Goal: Transaction & Acquisition: Purchase product/service

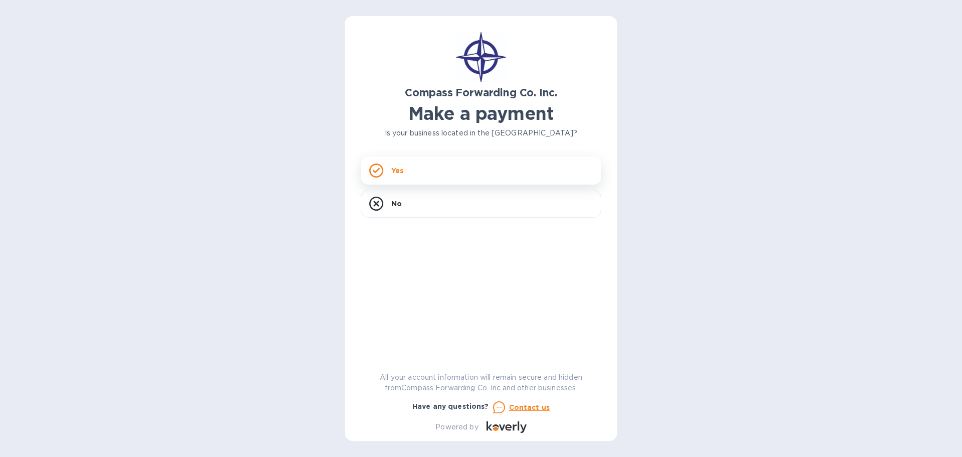
click at [460, 170] on div "Yes" at bounding box center [481, 170] width 241 height 28
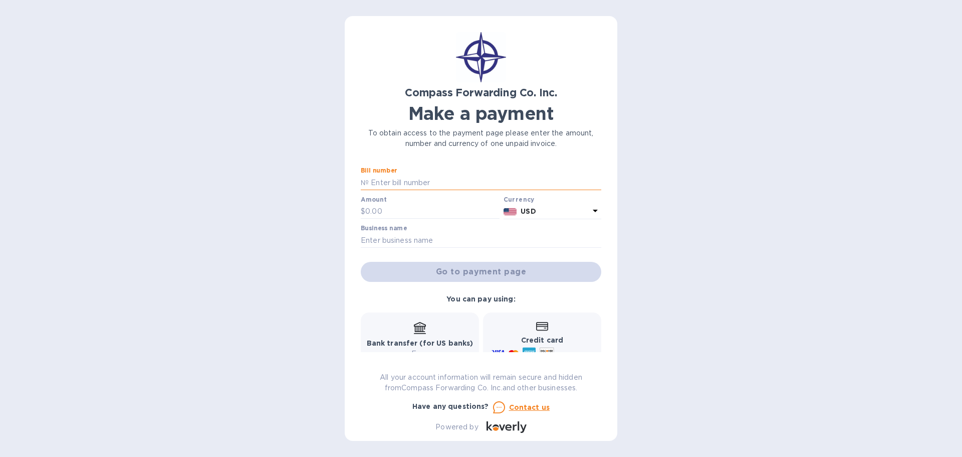
click at [433, 183] on input "text" at bounding box center [485, 182] width 233 height 15
click at [430, 183] on input "text" at bounding box center [485, 182] width 233 height 15
click at [362, 182] on p "№" at bounding box center [365, 182] width 8 height 11
click at [362, 186] on p "№" at bounding box center [365, 182] width 8 height 11
click at [368, 184] on p "№" at bounding box center [365, 182] width 8 height 11
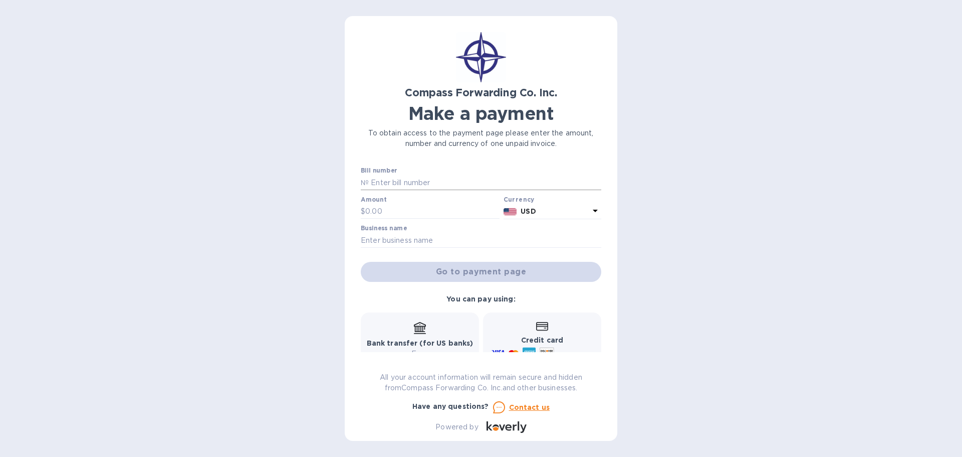
click at [368, 184] on p "№" at bounding box center [365, 182] width 8 height 11
click at [377, 182] on input "text" at bounding box center [485, 182] width 233 height 15
paste input "BCOMAI00014293"
type input "BCOMAI00014293"
click at [382, 211] on input "text" at bounding box center [432, 211] width 134 height 15
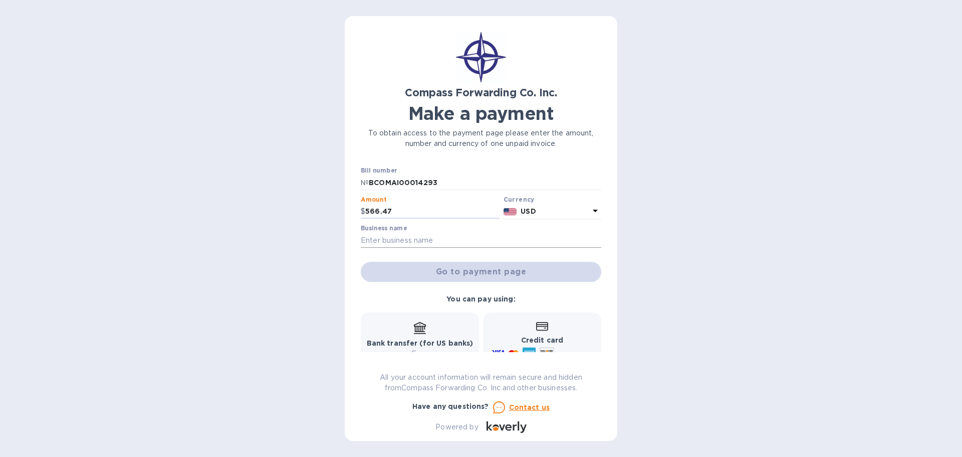
type input "566.47"
click at [441, 243] on input "text" at bounding box center [481, 240] width 241 height 15
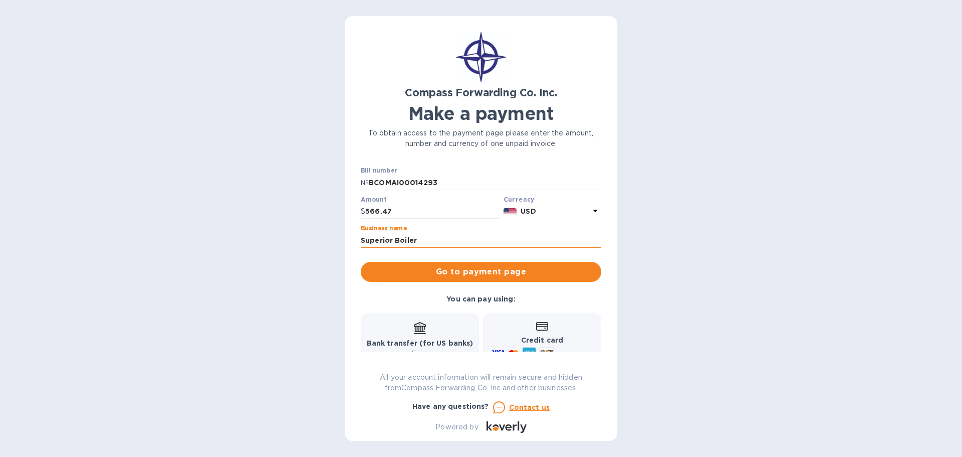
drag, startPoint x: 403, startPoint y: 239, endPoint x: 441, endPoint y: 236, distance: 37.7
click at [441, 236] on input "Superior Boiler" at bounding box center [481, 240] width 241 height 15
type input "SUPERIOR HOLDING, INC"
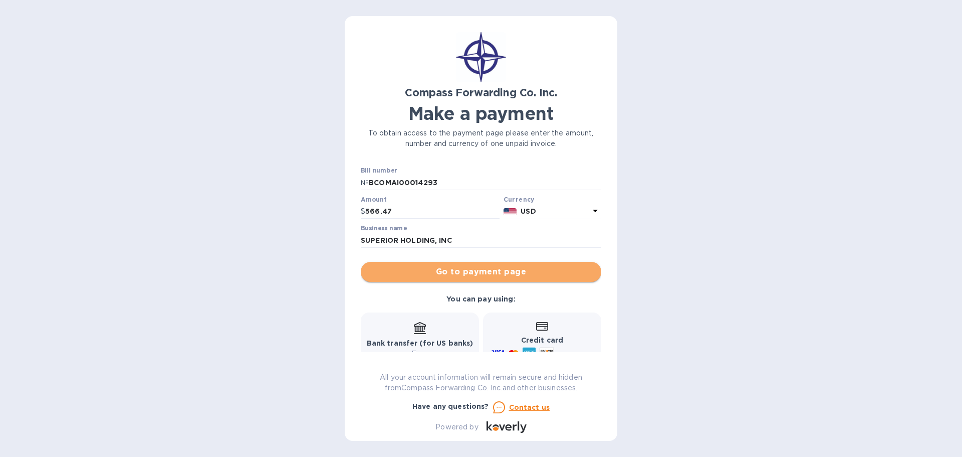
click at [550, 274] on span "Go to payment page" at bounding box center [481, 272] width 224 height 12
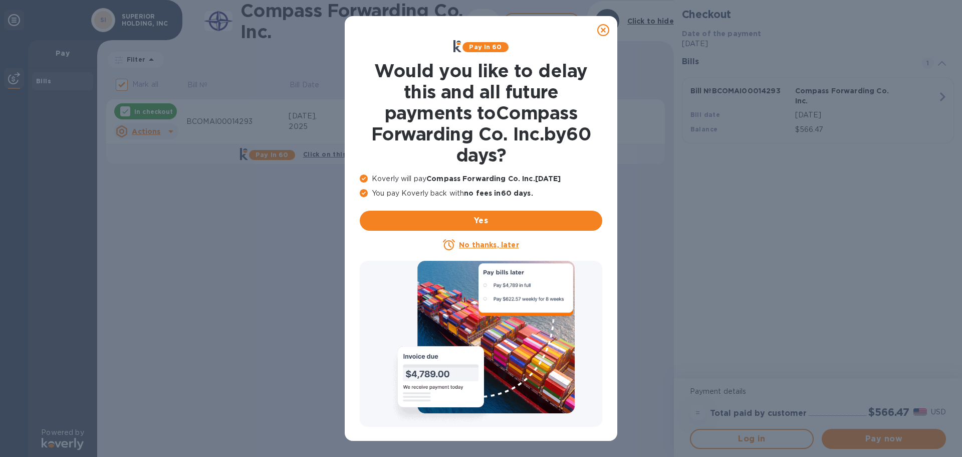
click at [601, 28] on icon at bounding box center [603, 30] width 12 height 12
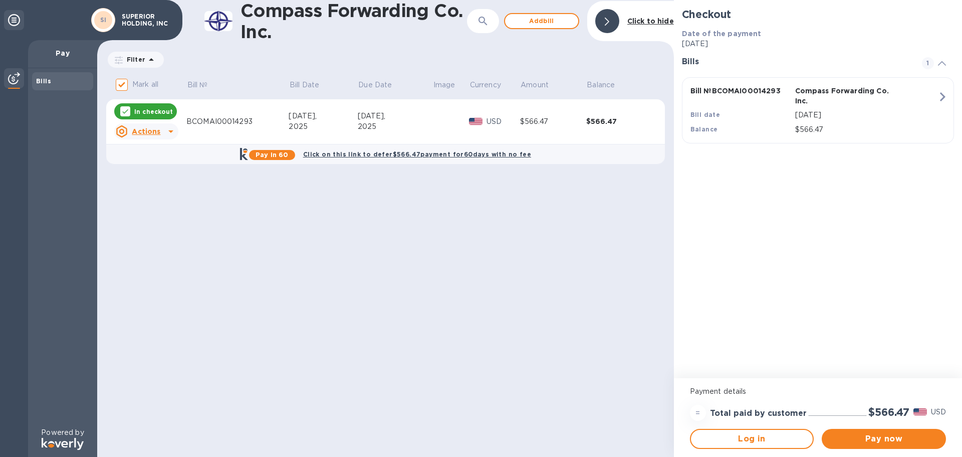
click at [396, 151] on b "Click on this link to defer $566.47 payment for 60 days with no fee" at bounding box center [417, 154] width 228 height 8
click at [894, 436] on span "Pay now" at bounding box center [884, 438] width 108 height 12
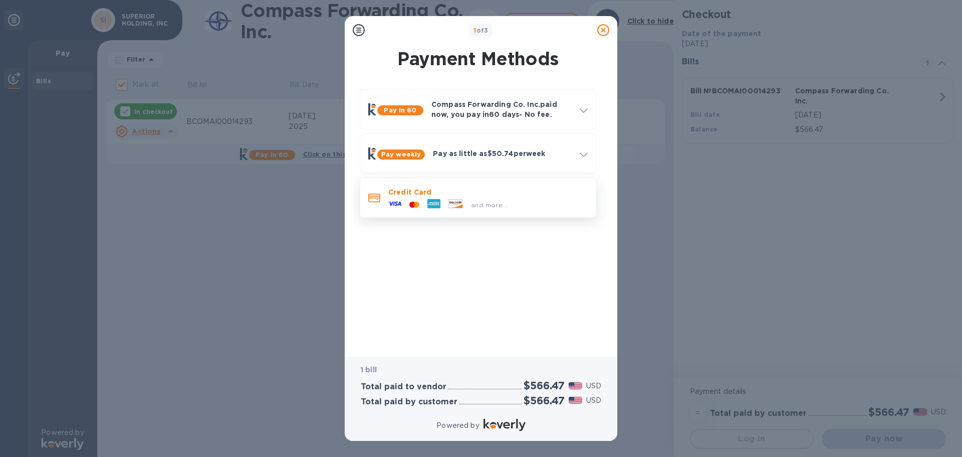
click at [517, 201] on div "and more..." at bounding box center [487, 202] width 199 height 11
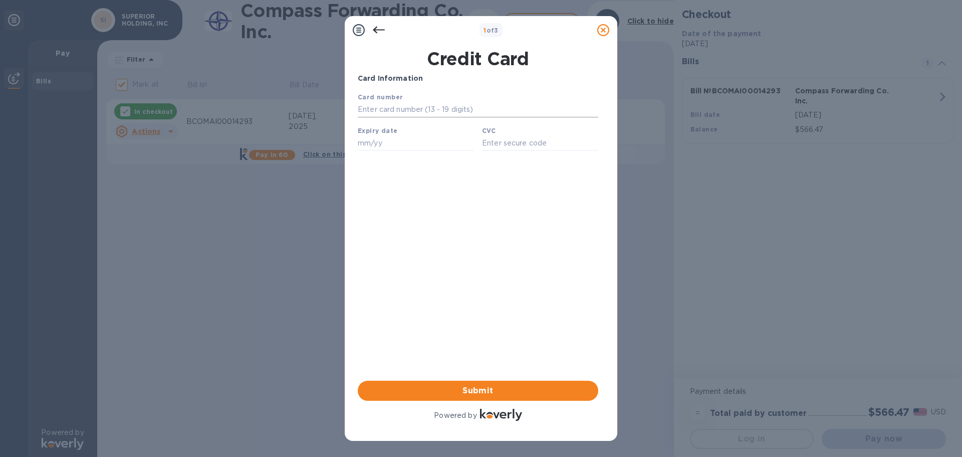
click at [446, 106] on input "text" at bounding box center [478, 109] width 241 height 15
type input "[CREDIT_CARD_NUMBER]"
type input "03/29"
click at [490, 147] on input "text" at bounding box center [540, 142] width 116 height 15
type input "702"
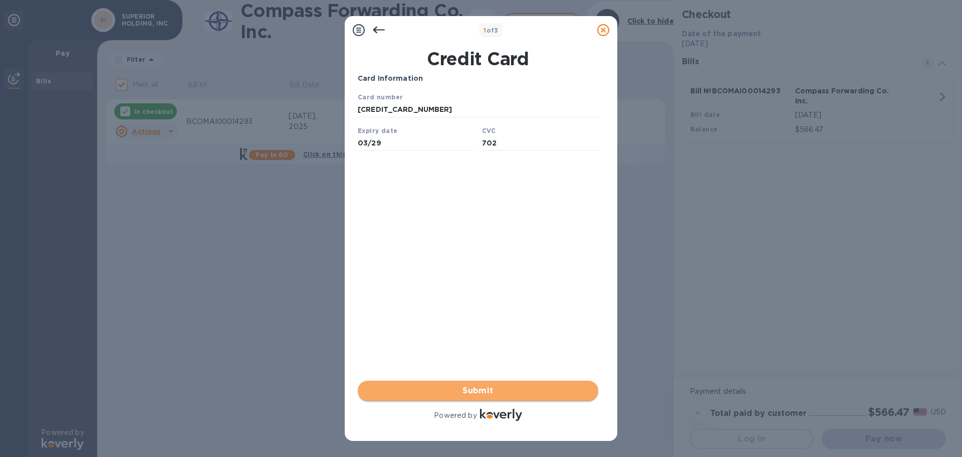
click at [461, 393] on span "Submit" at bounding box center [478, 390] width 224 height 12
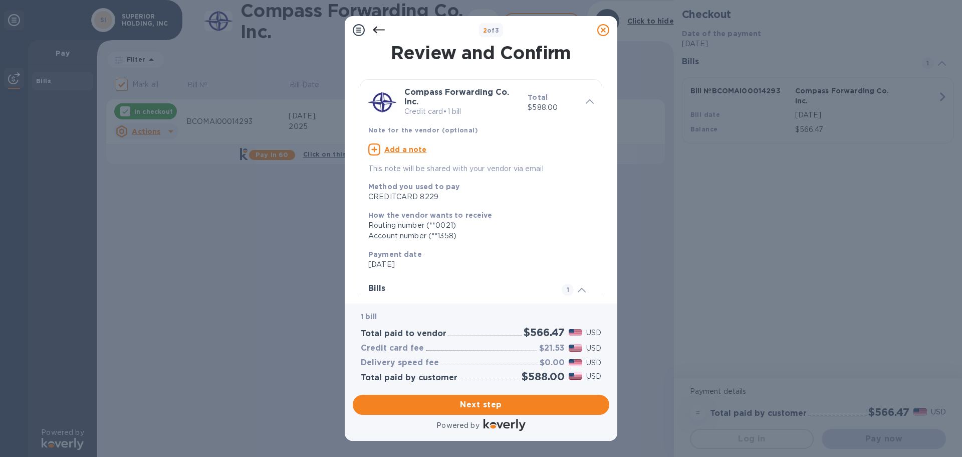
click at [375, 28] on icon at bounding box center [379, 30] width 12 height 7
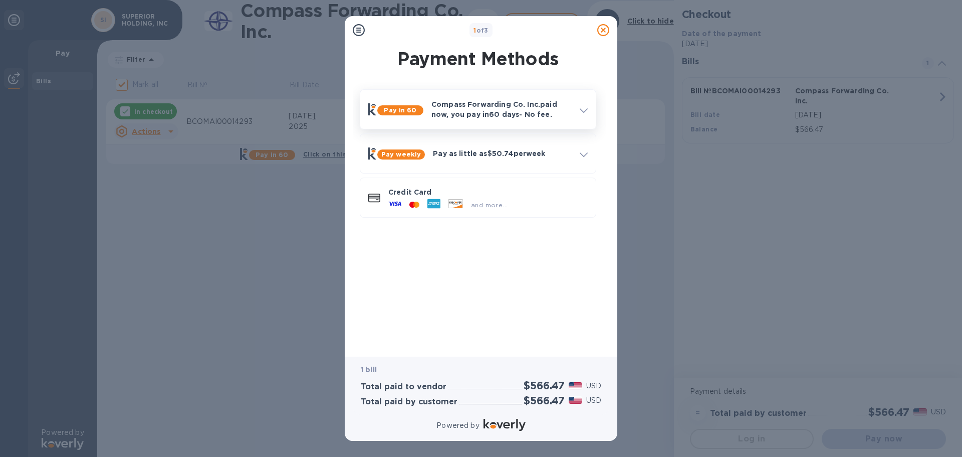
click at [581, 108] on icon at bounding box center [584, 110] width 8 height 5
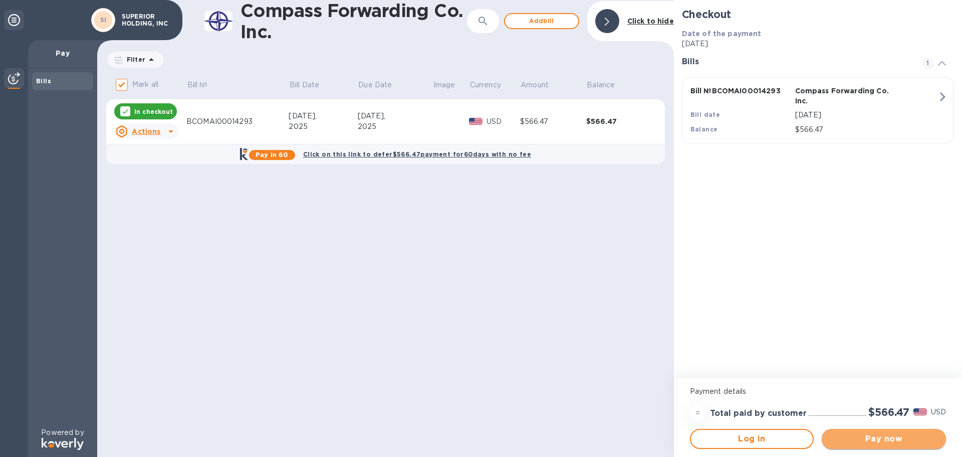
click at [875, 436] on span "Pay now" at bounding box center [884, 438] width 108 height 12
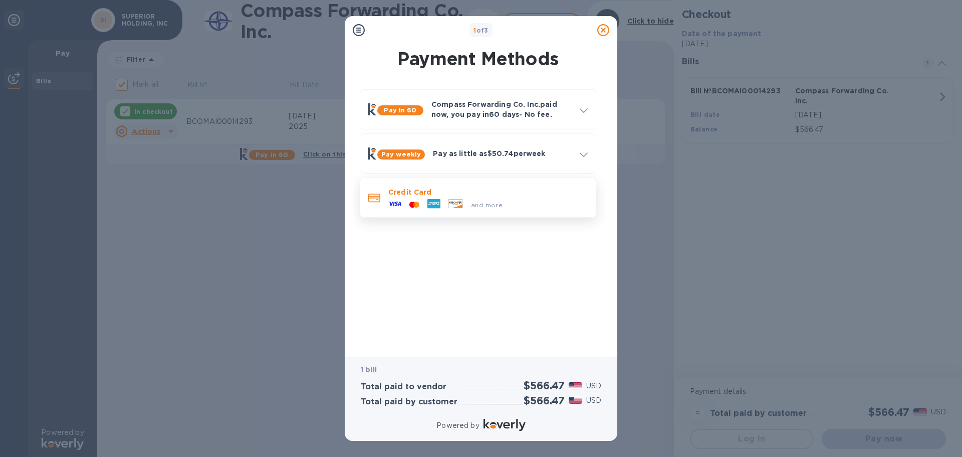
click at [524, 196] on p "Credit Card" at bounding box center [487, 192] width 199 height 10
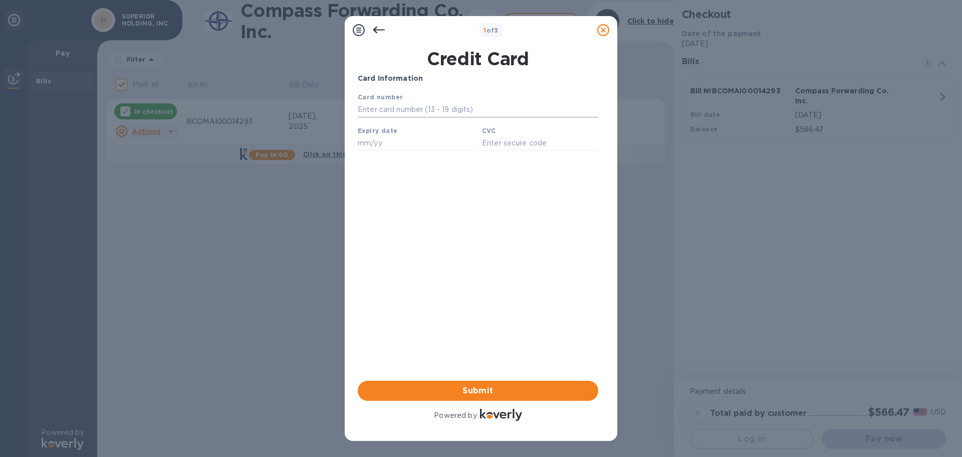
click at [441, 111] on input "text" at bounding box center [478, 109] width 241 height 15
type input "[CREDIT_CARD_NUMBER]"
type input "03/29"
click at [514, 147] on input "text" at bounding box center [540, 142] width 116 height 15
type input "702"
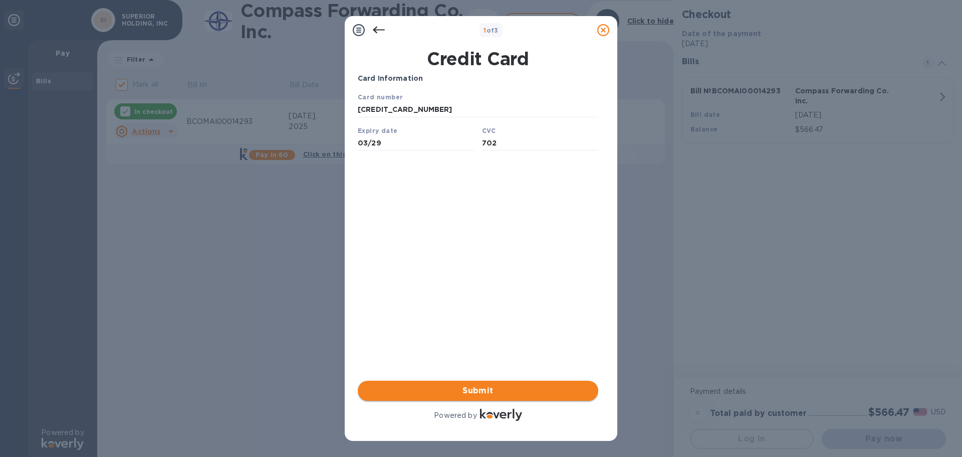
click at [500, 391] on span "Submit" at bounding box center [478, 390] width 224 height 12
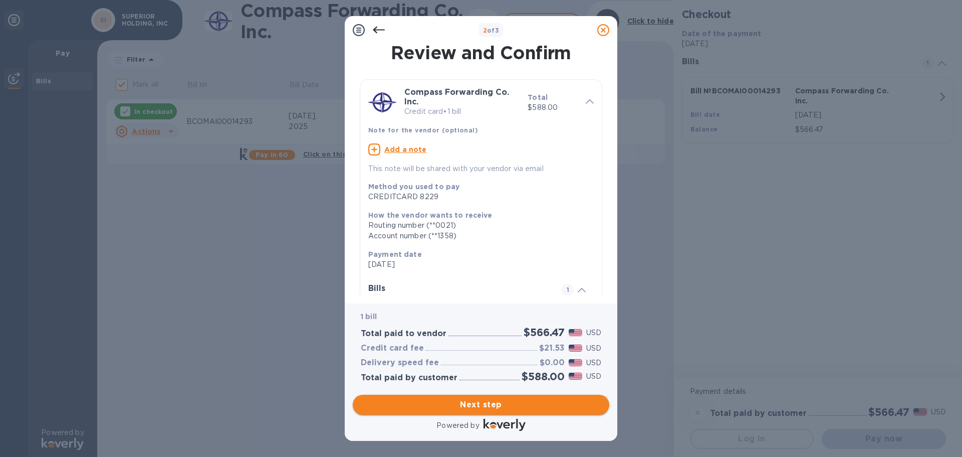
click at [537, 403] on span "Next step" at bounding box center [481, 404] width 241 height 12
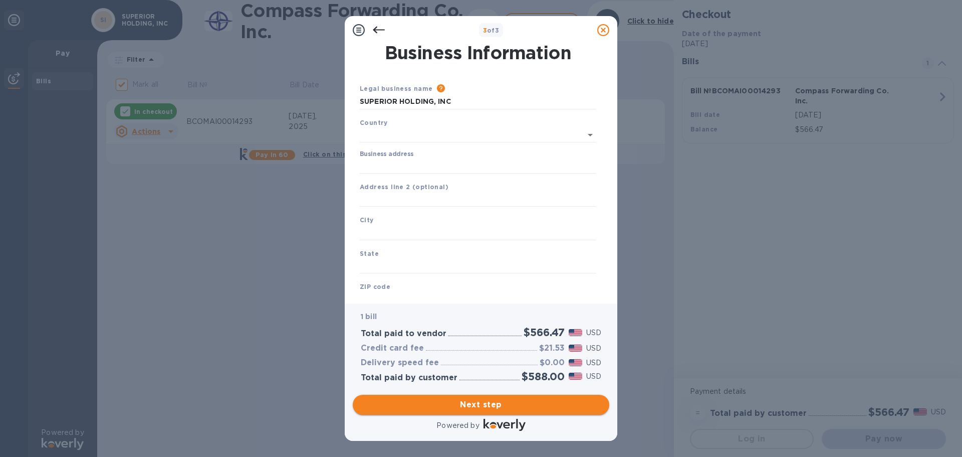
type input "[GEOGRAPHIC_DATA]"
click at [467, 162] on input "Business address" at bounding box center [478, 163] width 237 height 15
type input "[STREET_ADDRESS]"
click at [435, 229] on input "text" at bounding box center [478, 230] width 237 height 15
type input "[PERSON_NAME]"
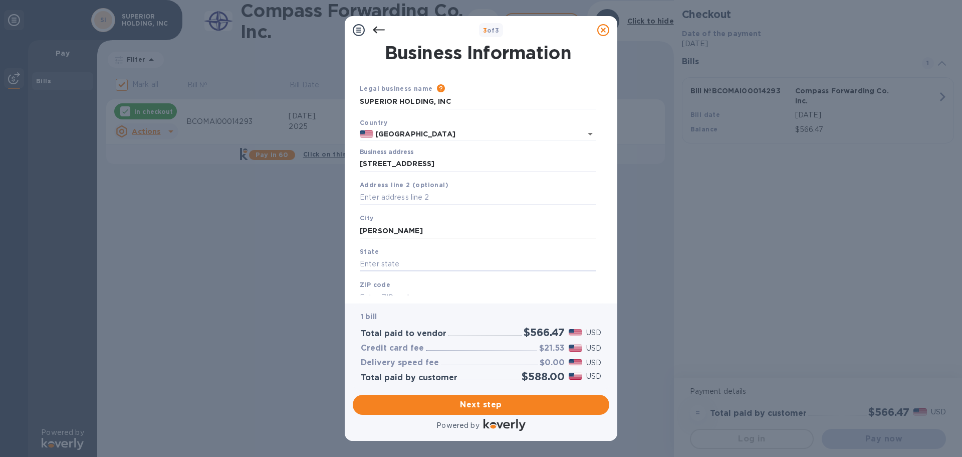
type input "k"
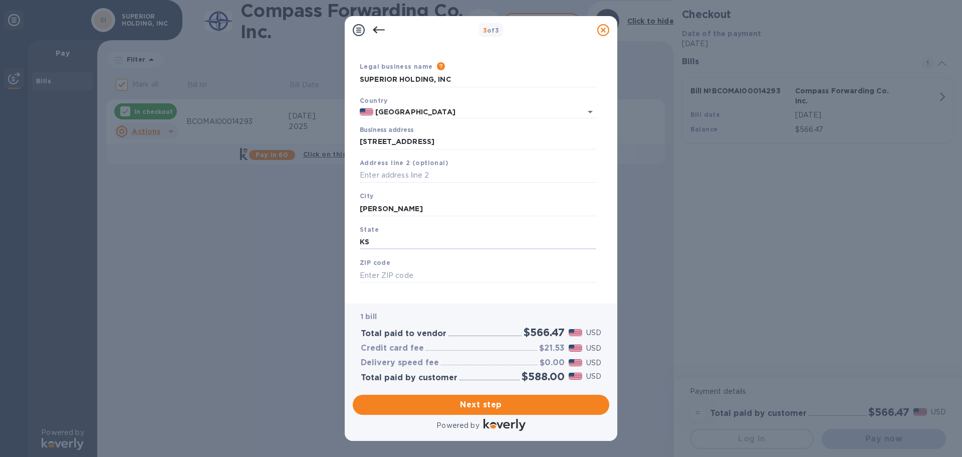
scroll to position [34, 0]
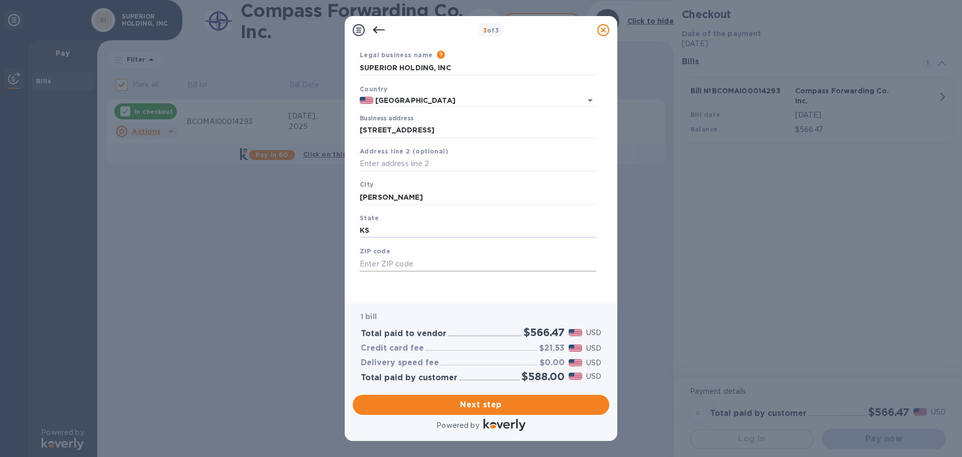
type input "KS"
click at [394, 265] on input "text" at bounding box center [478, 263] width 237 height 15
type input "67501"
click at [473, 401] on span "Next step" at bounding box center [481, 404] width 241 height 12
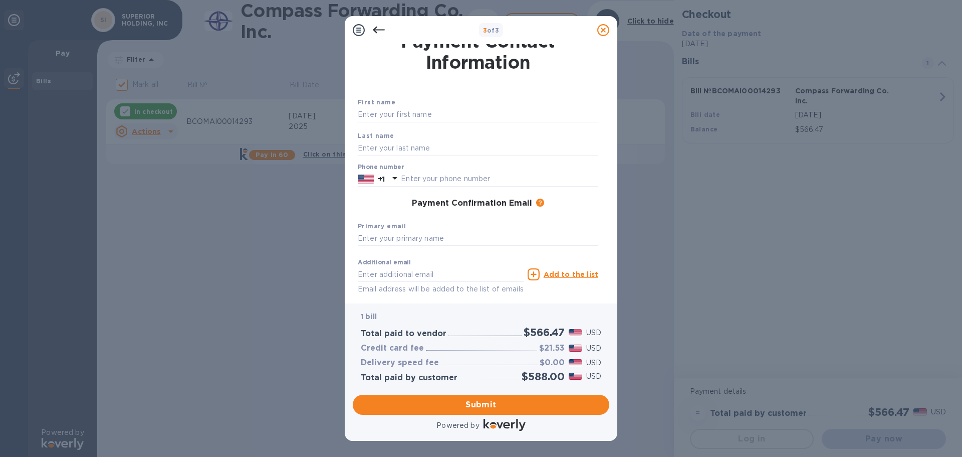
scroll to position [0, 0]
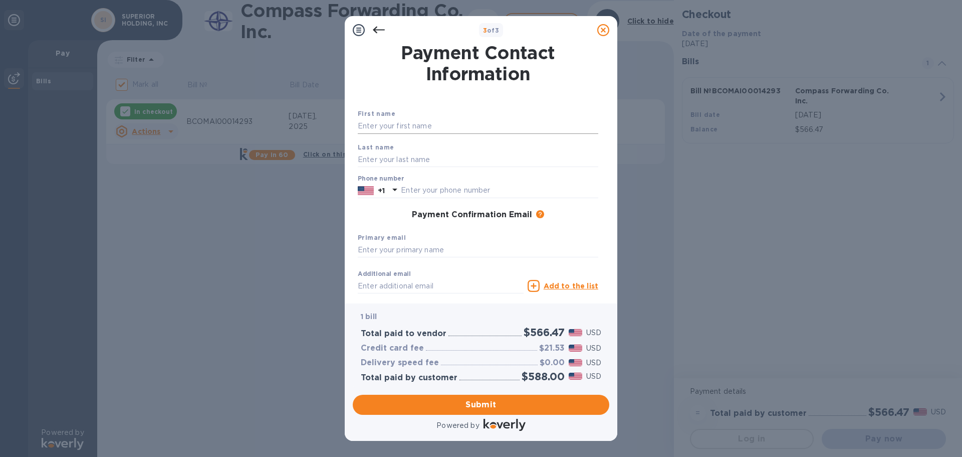
click at [441, 123] on input "text" at bounding box center [478, 126] width 241 height 15
type input "[PERSON_NAME]"
type input "Genschorck"
type input "6206626693"
type input "[EMAIL_ADDRESS][DOMAIN_NAME]"
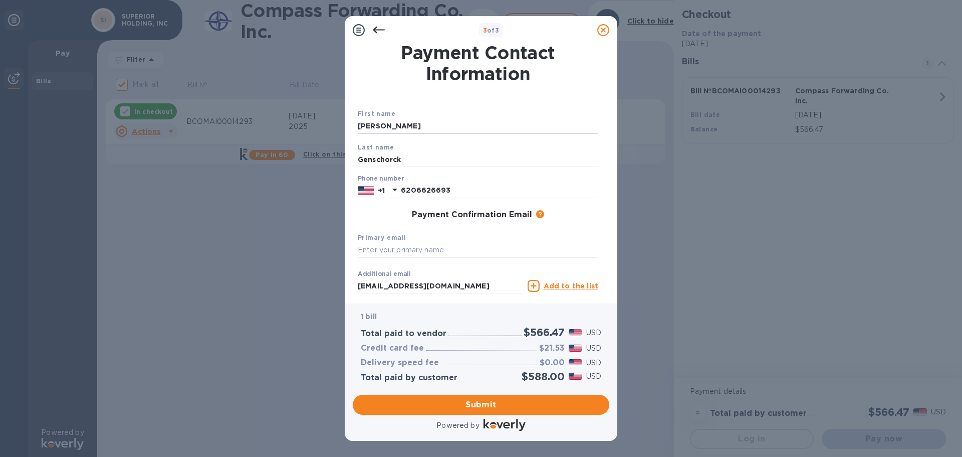
scroll to position [50, 0]
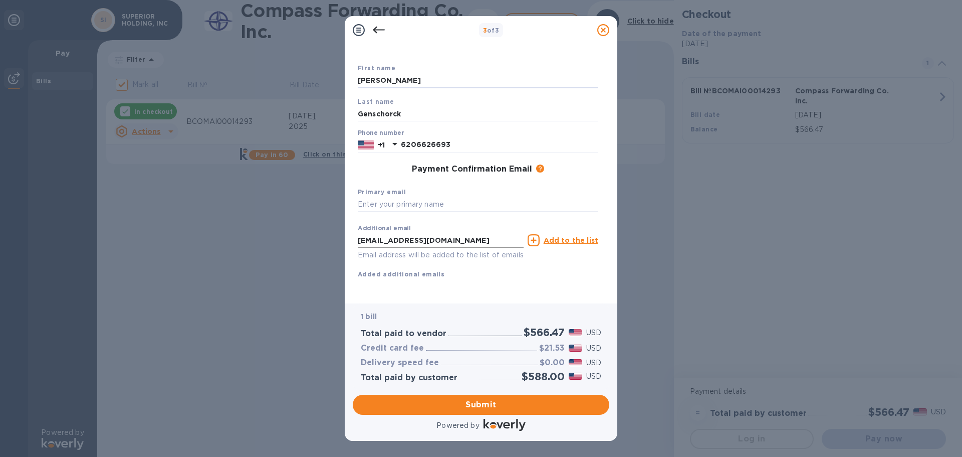
click at [454, 235] on input "[EMAIL_ADDRESS][DOMAIN_NAME]" at bounding box center [441, 240] width 166 height 15
drag, startPoint x: 489, startPoint y: 236, endPoint x: 260, endPoint y: 234, distance: 228.5
click at [260, 234] on div "3 of 3 Payment Contact Information First name [PERSON_NAME] Last name [PERSON_N…" at bounding box center [481, 228] width 962 height 457
click at [420, 199] on input "text" at bounding box center [478, 204] width 241 height 15
paste input "[EMAIL_ADDRESS][DOMAIN_NAME]"
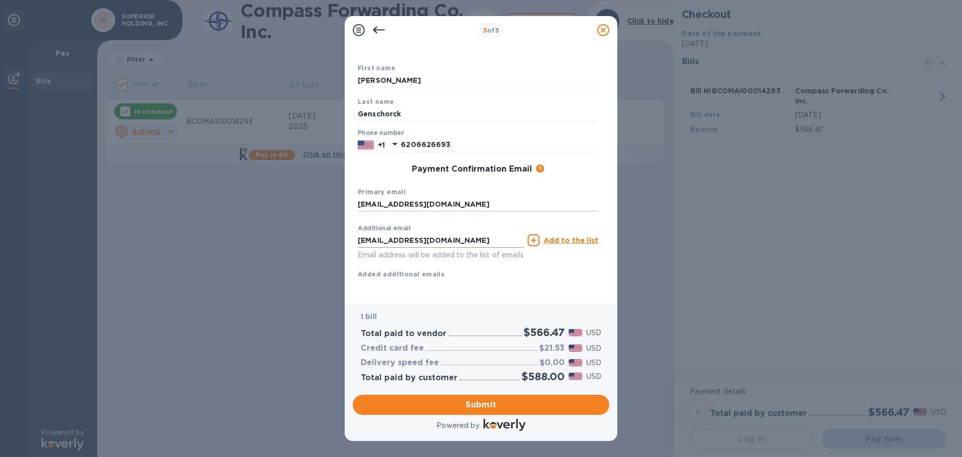
type input "[EMAIL_ADDRESS][DOMAIN_NAME]"
click at [447, 238] on input "[EMAIL_ADDRESS][DOMAIN_NAME]" at bounding box center [441, 240] width 166 height 15
drag, startPoint x: 443, startPoint y: 234, endPoint x: 292, endPoint y: 234, distance: 151.3
click at [292, 234] on div "3 of 3 Payment Contact Information First name [PERSON_NAME] Last name [PERSON_N…" at bounding box center [481, 228] width 962 height 457
type input "R"
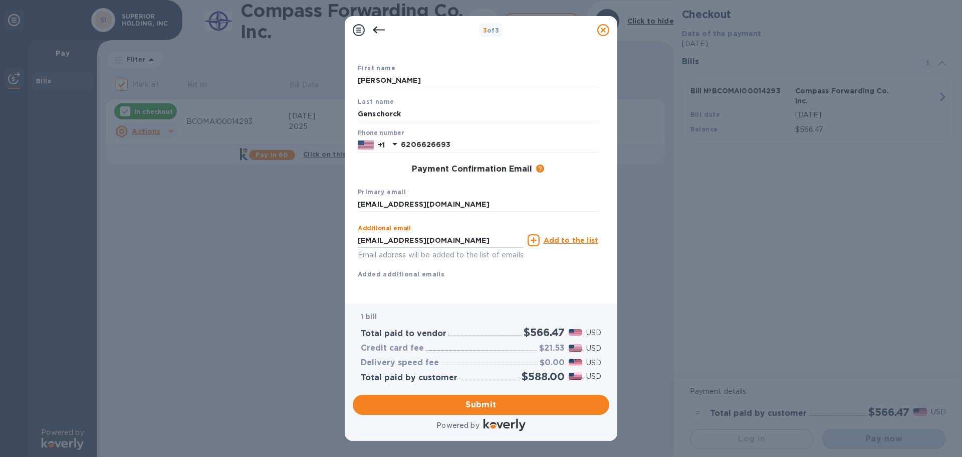
drag, startPoint x: 381, startPoint y: 236, endPoint x: 308, endPoint y: 225, distance: 74.3
click at [317, 235] on div "3 of 3 Payment Contact Information First name [PERSON_NAME] Last name [PERSON_N…" at bounding box center [481, 228] width 962 height 457
click at [476, 238] on input "[EMAIL_ADDRESS][DOMAIN_NAME]" at bounding box center [441, 240] width 166 height 15
type input "[EMAIL_ADDRESS][DOMAIN_NAME]"
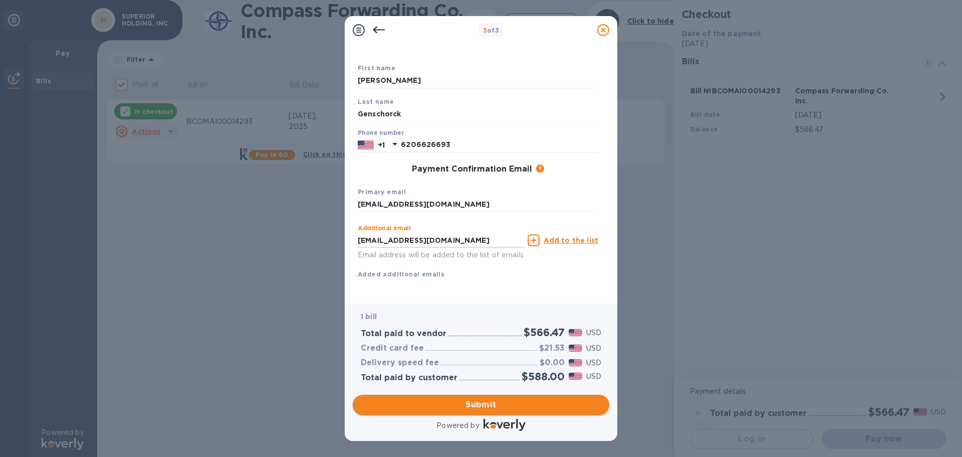
click at [481, 403] on span "Submit" at bounding box center [481, 404] width 241 height 12
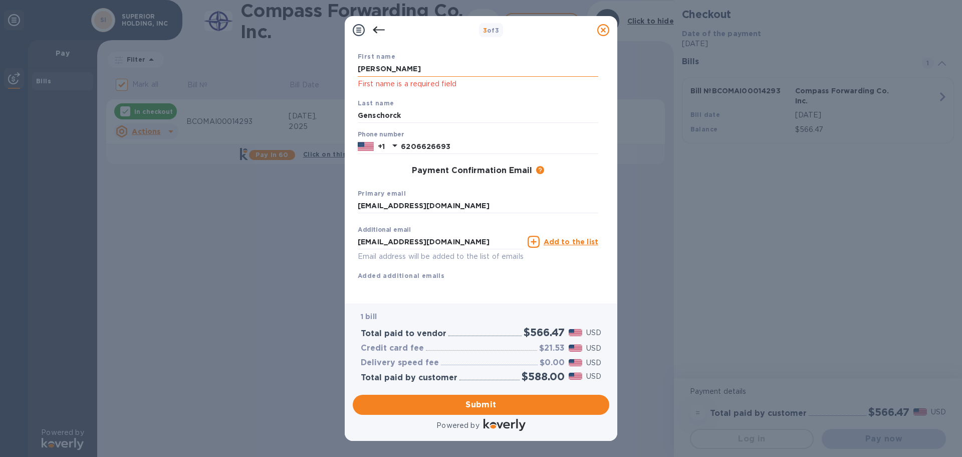
click at [450, 69] on input "[PERSON_NAME]" at bounding box center [478, 69] width 241 height 15
drag, startPoint x: 411, startPoint y: 68, endPoint x: 217, endPoint y: 60, distance: 193.6
click at [216, 60] on div "3 of 3 Payment Contact Information First name [PERSON_NAME] First name is a req…" at bounding box center [481, 228] width 962 height 457
type input "[PERSON_NAME]"
type input "Genschorck"
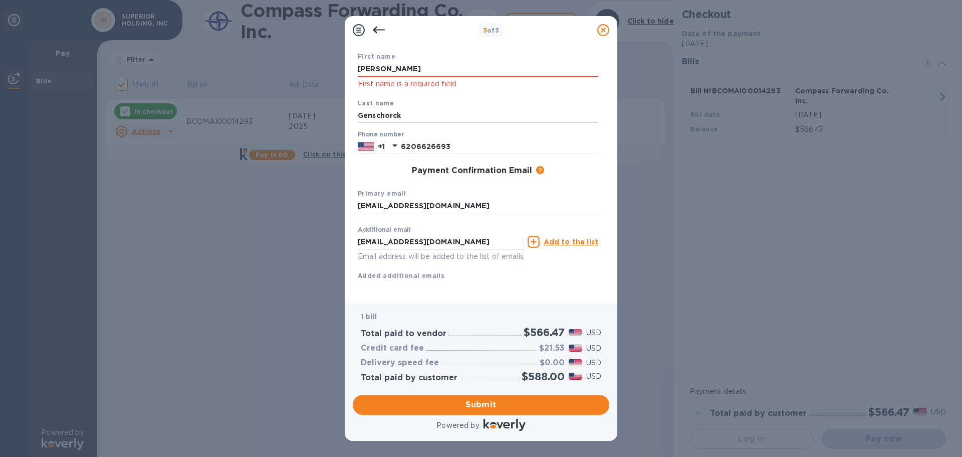
click at [469, 241] on input "[EMAIL_ADDRESS][DOMAIN_NAME]" at bounding box center [441, 241] width 166 height 15
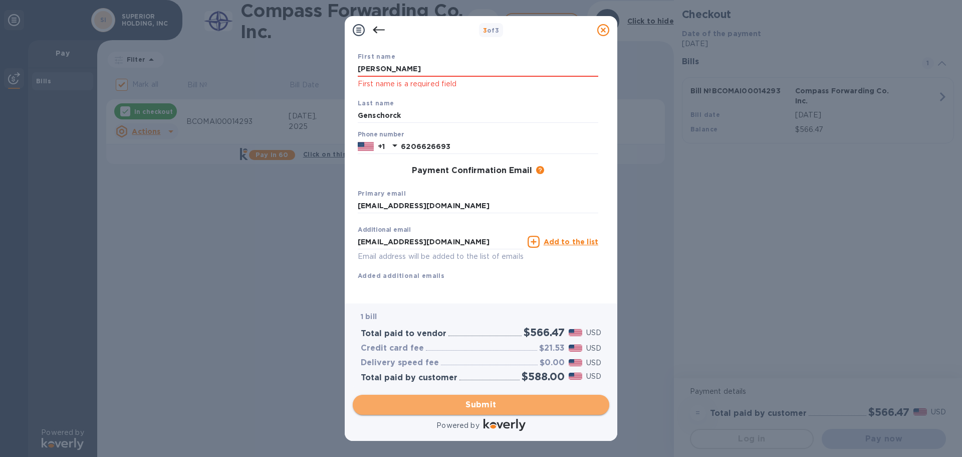
click at [522, 401] on span "Submit" at bounding box center [481, 404] width 241 height 12
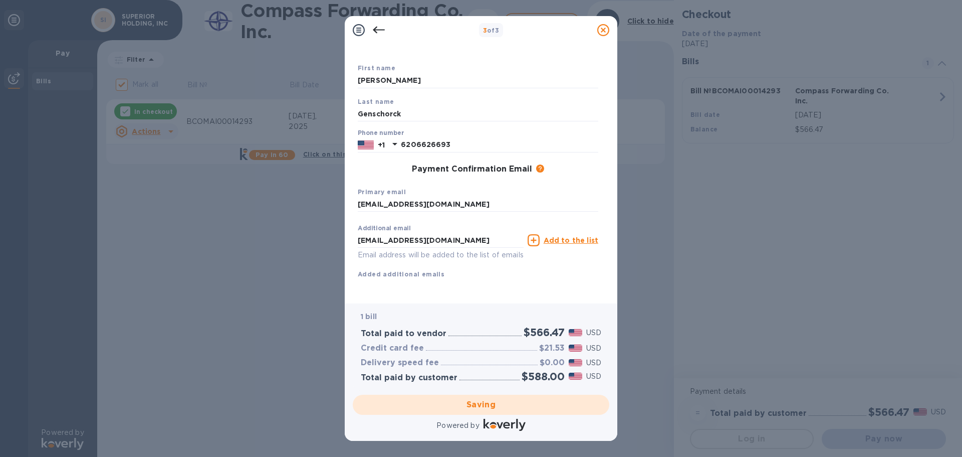
checkbox input "false"
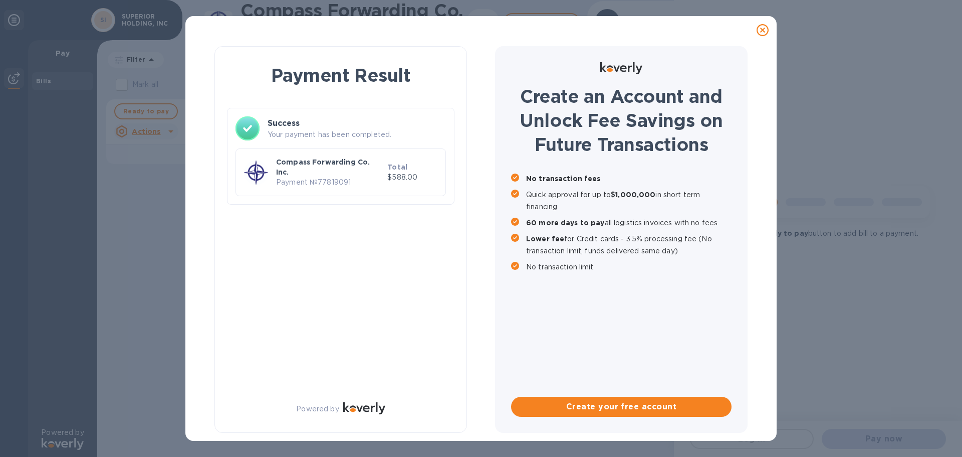
scroll to position [0, 0]
